Goal: Information Seeking & Learning: Check status

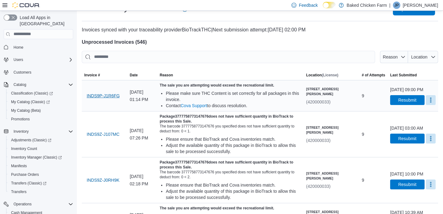
scroll to position [28, 0]
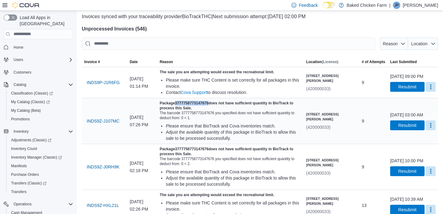
drag, startPoint x: 226, startPoint y: 102, endPoint x: 192, endPoint y: 102, distance: 34.4
click at [192, 102] on h5 "Package 3777758773147676 does not have sufficient quantity in BioTrack to proce…" at bounding box center [229, 105] width 141 height 10
copy h5 "3777758773147676"
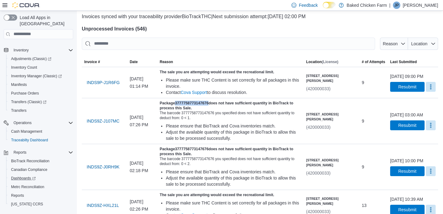
scroll to position [86, 0]
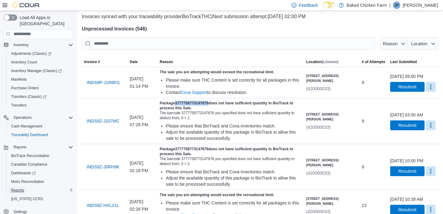
click at [25, 186] on link "Reports" at bounding box center [18, 189] width 18 height 7
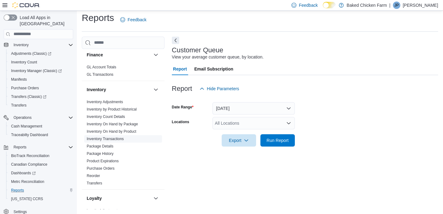
scroll to position [167, 0]
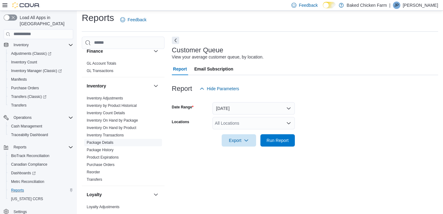
click at [113, 142] on link "Package Details" at bounding box center [100, 142] width 27 height 4
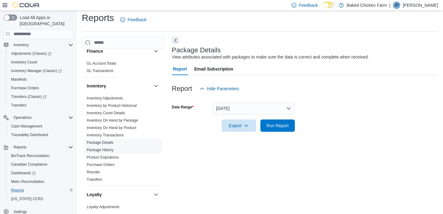
click at [105, 148] on link "Package History" at bounding box center [100, 149] width 27 height 4
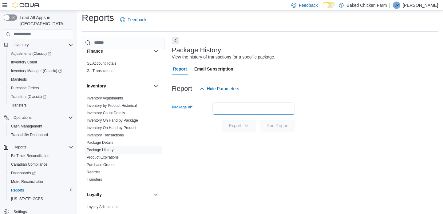
click at [216, 108] on input "Package Id" at bounding box center [253, 108] width 82 height 12
paste input "**********"
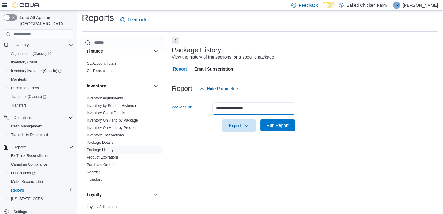
type input "**********"
click at [277, 126] on span "Run Report" at bounding box center [277, 125] width 22 height 6
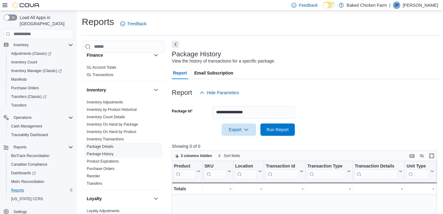
click at [107, 144] on link "Package Details" at bounding box center [100, 146] width 27 height 4
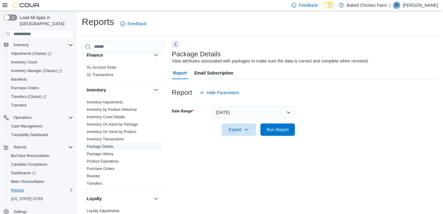
scroll to position [4, 0]
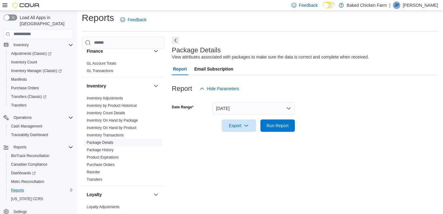
click at [108, 141] on link "Package Details" at bounding box center [100, 142] width 27 height 4
click at [121, 133] on link "Inventory Transactions" at bounding box center [105, 135] width 37 height 4
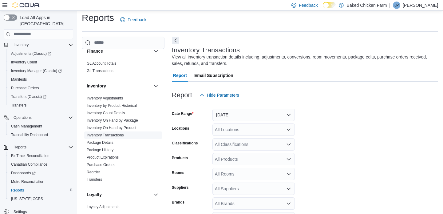
scroll to position [21, 0]
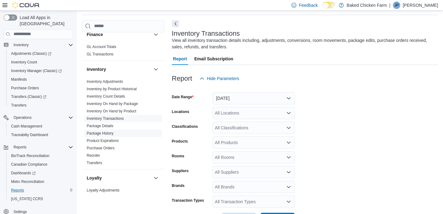
click at [117, 130] on span "Package History" at bounding box center [123, 132] width 78 height 7
click at [108, 131] on link "Package History" at bounding box center [100, 133] width 27 height 4
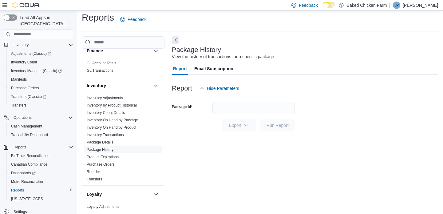
scroll to position [4, 0]
click at [221, 105] on input "Package Id" at bounding box center [253, 108] width 82 height 12
paste input "**********"
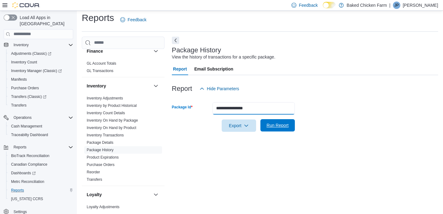
type input "**********"
click at [270, 124] on span "Run Report" at bounding box center [277, 125] width 22 height 6
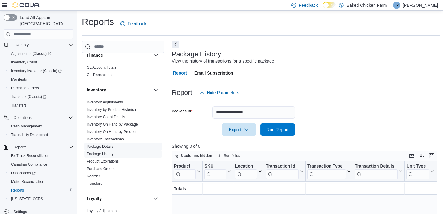
click at [110, 143] on span "Package Details" at bounding box center [123, 146] width 78 height 7
click at [109, 144] on link "Package Details" at bounding box center [100, 146] width 27 height 4
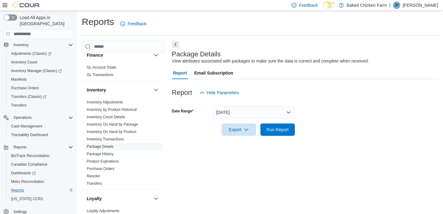
scroll to position [4, 0]
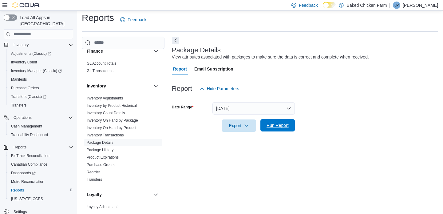
click at [269, 124] on span "Run Report" at bounding box center [277, 125] width 22 height 6
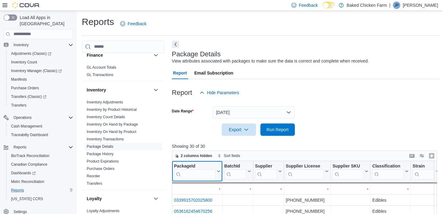
click at [198, 171] on input "search" at bounding box center [194, 174] width 41 height 10
paste input "**********"
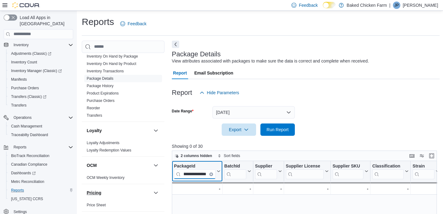
scroll to position [207, 0]
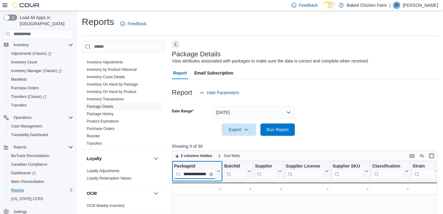
type input "**********"
click at [210, 173] on button "Clear input" at bounding box center [211, 174] width 4 height 4
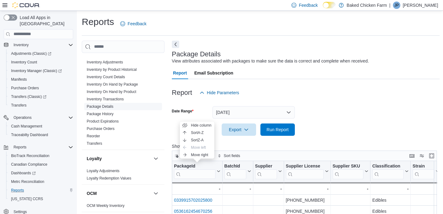
click at [109, 107] on link "Package Details" at bounding box center [100, 106] width 27 height 4
click at [100, 112] on link "Package History" at bounding box center [100, 114] width 27 height 4
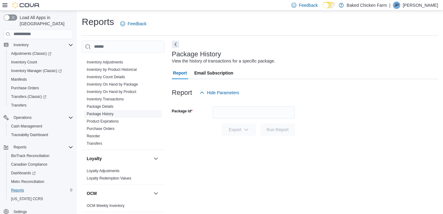
scroll to position [4, 0]
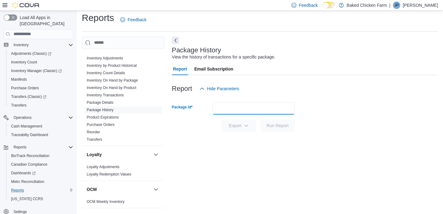
click at [226, 108] on input "Package Id" at bounding box center [253, 108] width 82 height 12
paste input "**********"
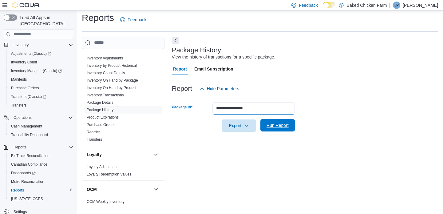
type input "**********"
click at [274, 125] on span "Run Report" at bounding box center [277, 125] width 22 height 6
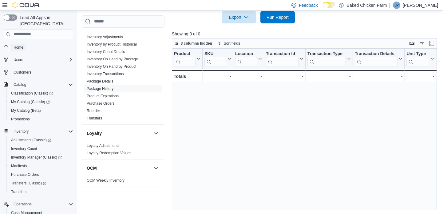
click at [20, 45] on span "Home" at bounding box center [19, 47] width 10 height 5
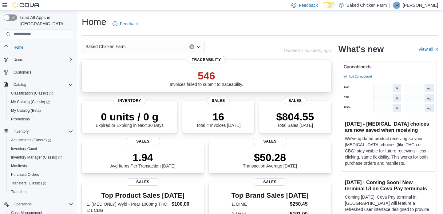
click at [199, 73] on p "546" at bounding box center [206, 75] width 73 height 12
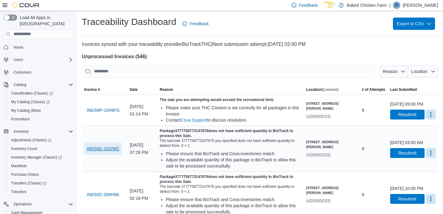
click at [98, 147] on span "INDS9Z-J107MC" at bounding box center [103, 148] width 33 height 6
click at [98, 149] on span "INDS9Z-J107MC" at bounding box center [103, 148] width 33 height 6
drag, startPoint x: 193, startPoint y: 129, endPoint x: 226, endPoint y: 129, distance: 32.9
click at [226, 129] on h5 "Package 3777758773147676 does not have sufficient quantity in BioTrack to proce…" at bounding box center [229, 133] width 141 height 10
copy h5 "3777758773147676"
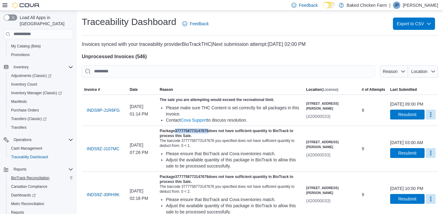
scroll to position [84, 0]
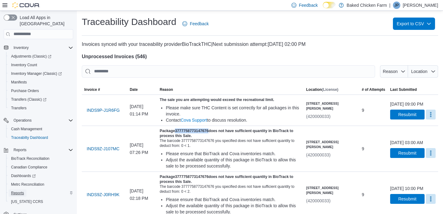
click at [18, 190] on span "Reports" at bounding box center [17, 192] width 13 height 5
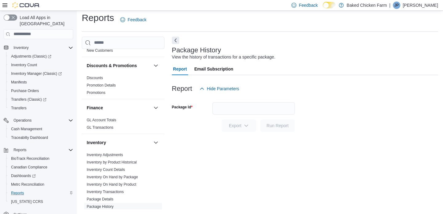
scroll to position [140, 0]
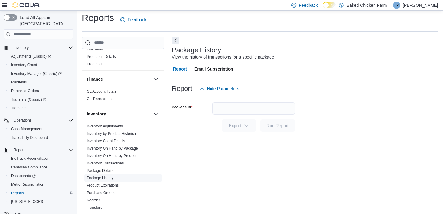
click at [111, 176] on link "Package History" at bounding box center [100, 177] width 27 height 4
click at [220, 106] on input "Package Id" at bounding box center [253, 108] width 82 height 12
paste input "**********"
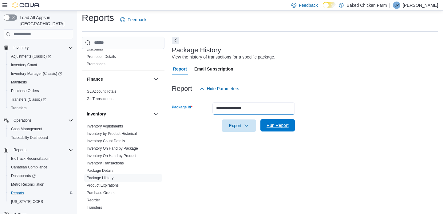
type input "**********"
click at [279, 126] on span "Run Report" at bounding box center [277, 125] width 22 height 6
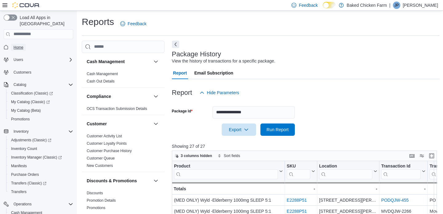
click at [19, 45] on span "Home" at bounding box center [19, 47] width 10 height 5
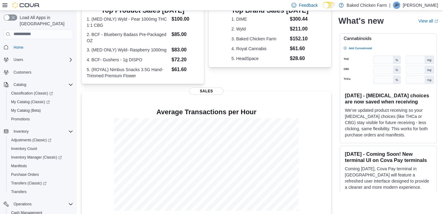
scroll to position [188, 0]
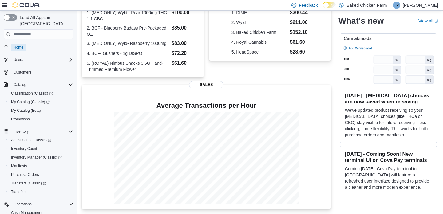
click at [22, 45] on span "Home" at bounding box center [19, 47] width 10 height 5
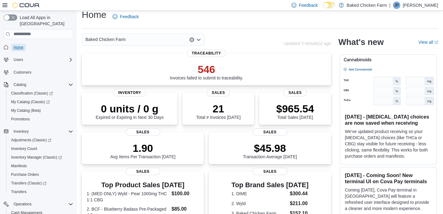
scroll to position [0, 0]
